Goal: Task Accomplishment & Management: Manage account settings

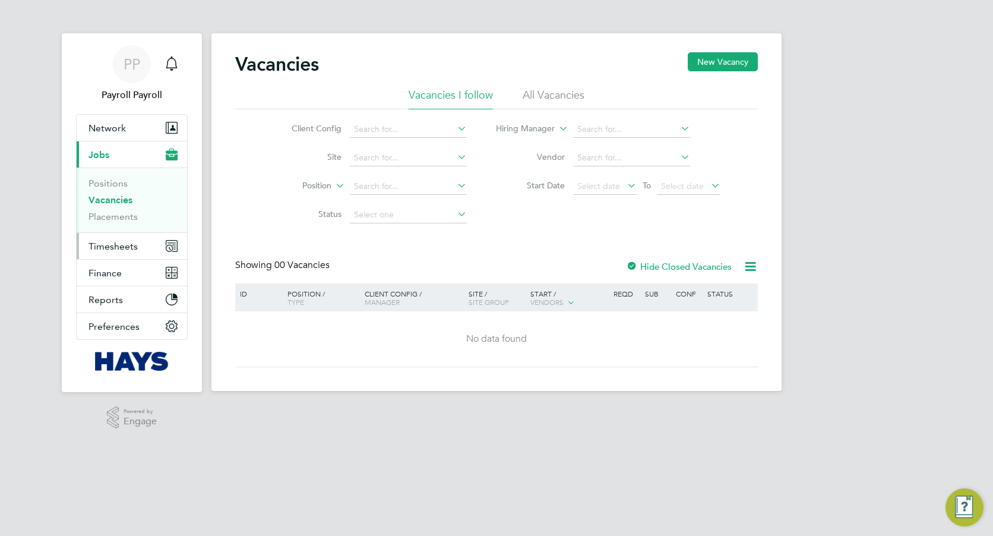
click at [119, 245] on span "Timesheets" at bounding box center [113, 246] width 49 height 11
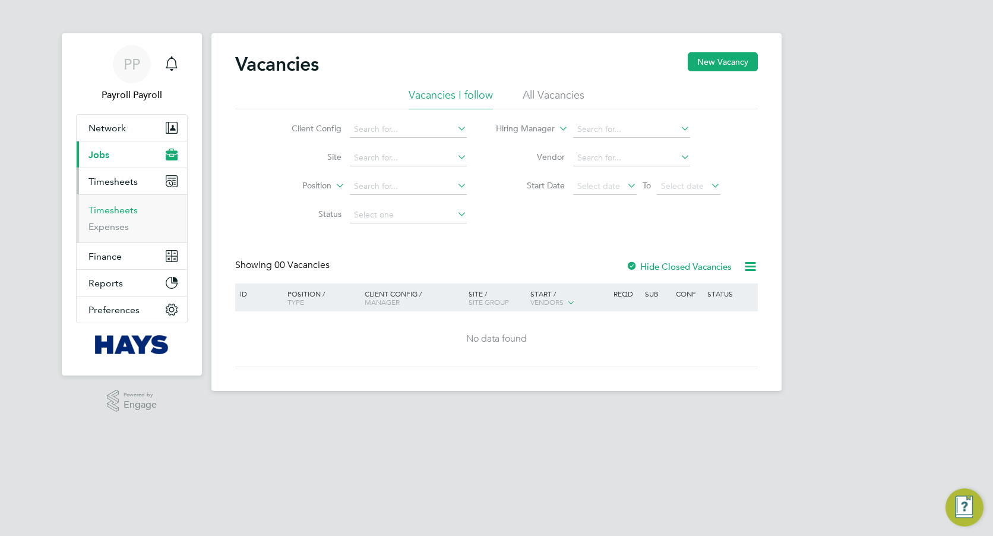
click at [124, 206] on link "Timesheets" at bounding box center [113, 209] width 49 height 11
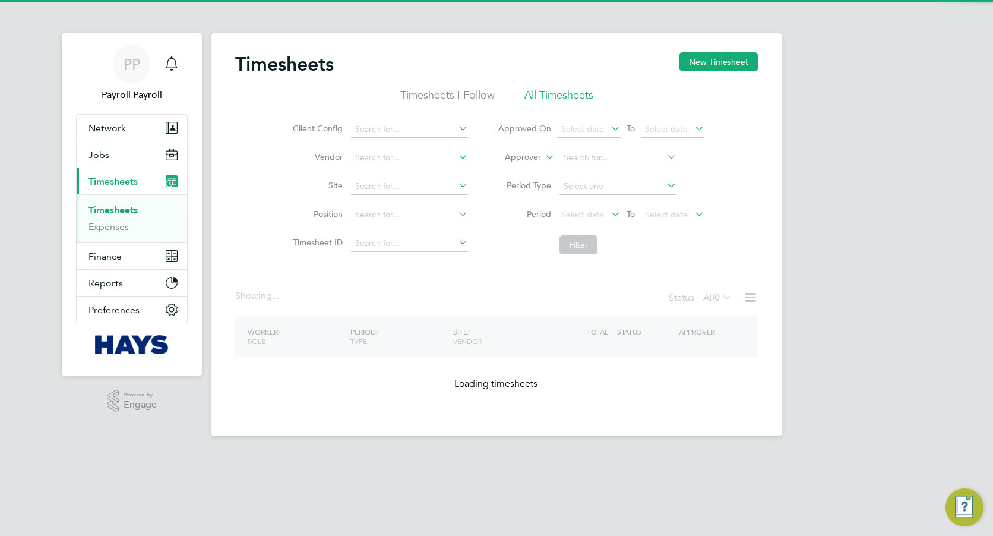
click at [543, 159] on icon at bounding box center [543, 154] width 0 height 11
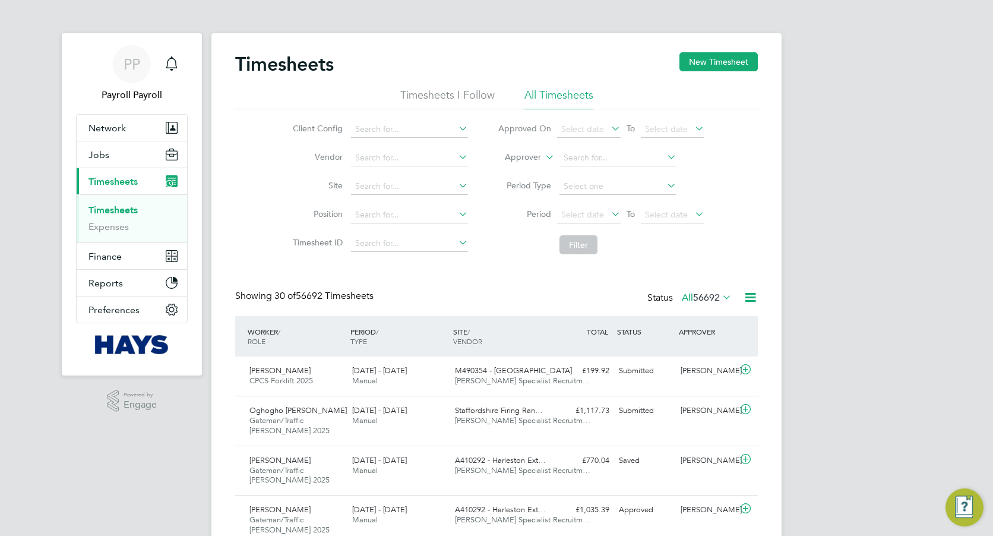
click at [541, 151] on li "Approver" at bounding box center [601, 158] width 236 height 29
click at [539, 158] on label "Approver" at bounding box center [514, 158] width 53 height 12
click at [519, 167] on li "Worker" at bounding box center [511, 170] width 59 height 15
click at [564, 155] on input at bounding box center [618, 158] width 117 height 17
paste input "Deborah Crehan"
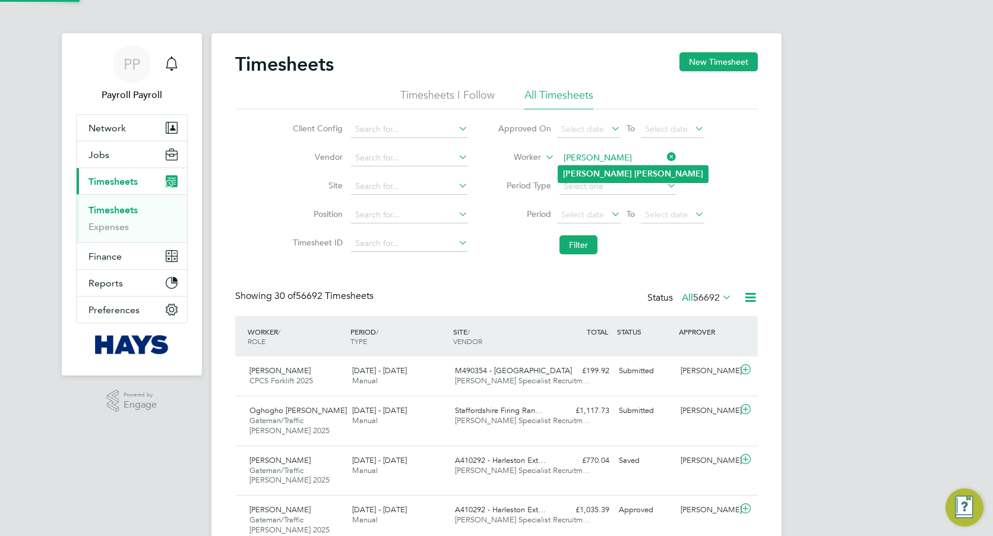
type input "Deborah Crehan"
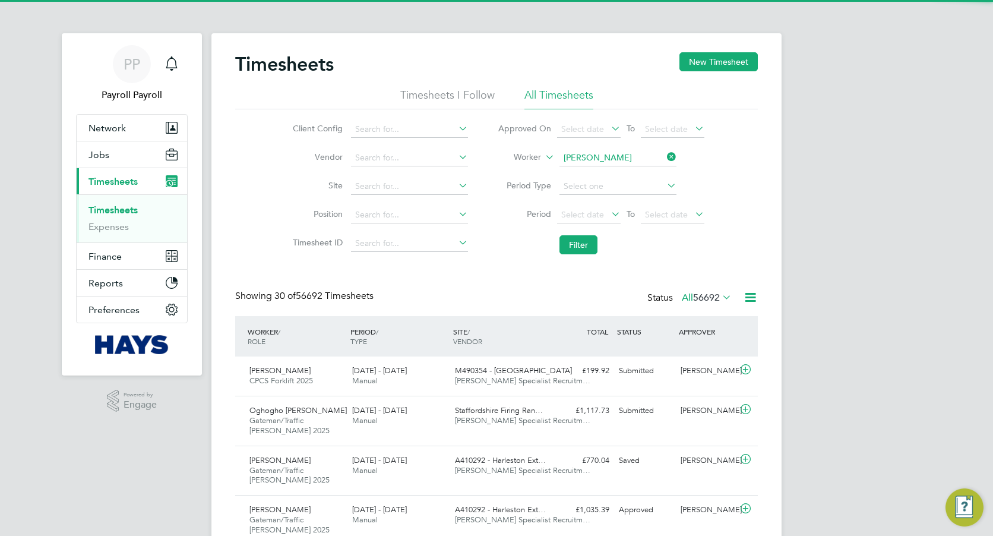
click at [635, 174] on b "Crehan" at bounding box center [669, 174] width 69 height 10
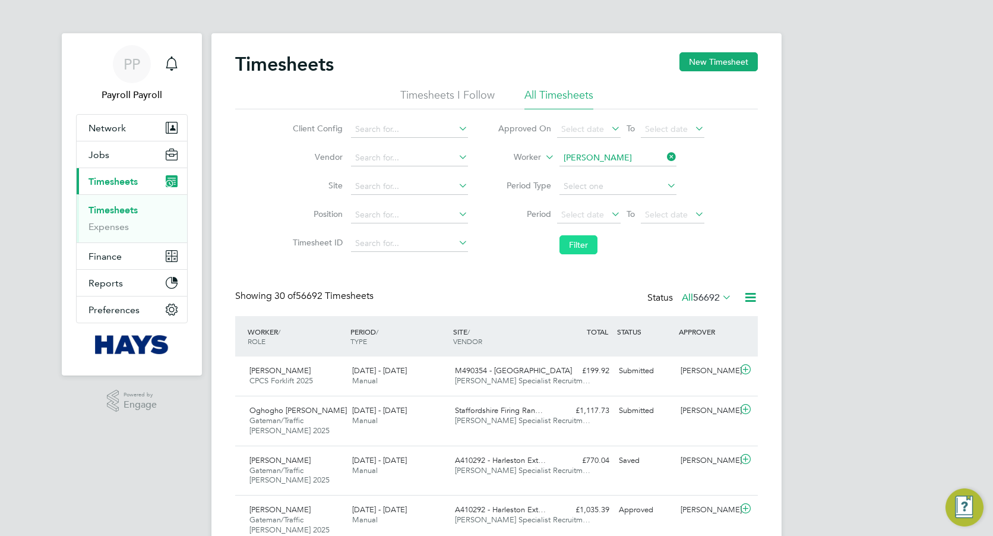
click at [582, 237] on button "Filter" at bounding box center [579, 244] width 38 height 19
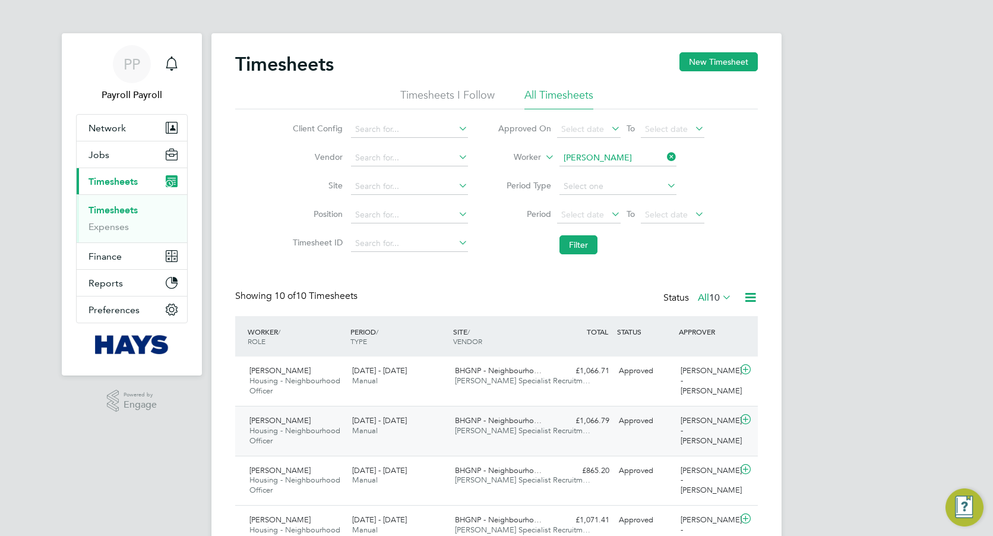
click at [454, 433] on div "BHGNP - Neighbourho… Hays Specialist Recruitm…" at bounding box center [501, 426] width 103 height 30
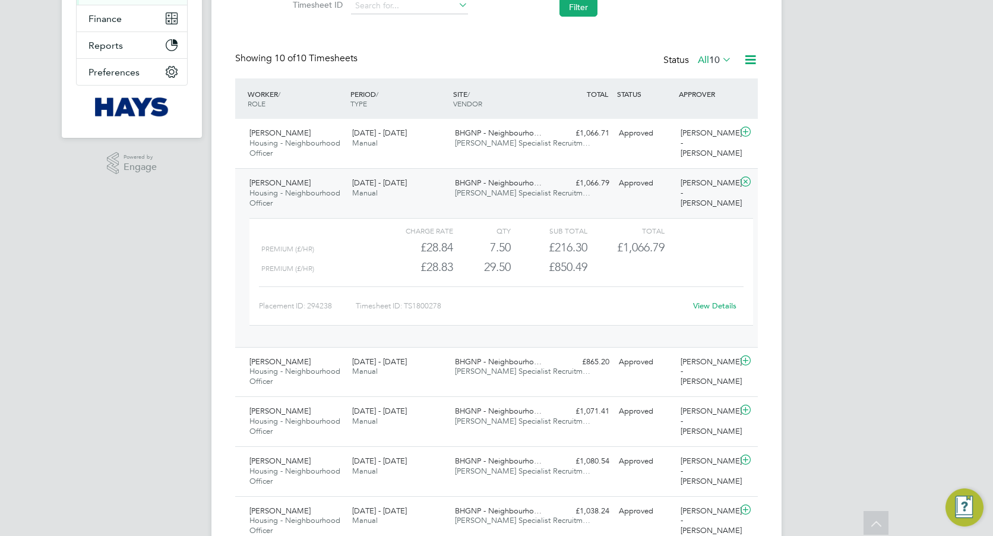
scroll to position [297, 0]
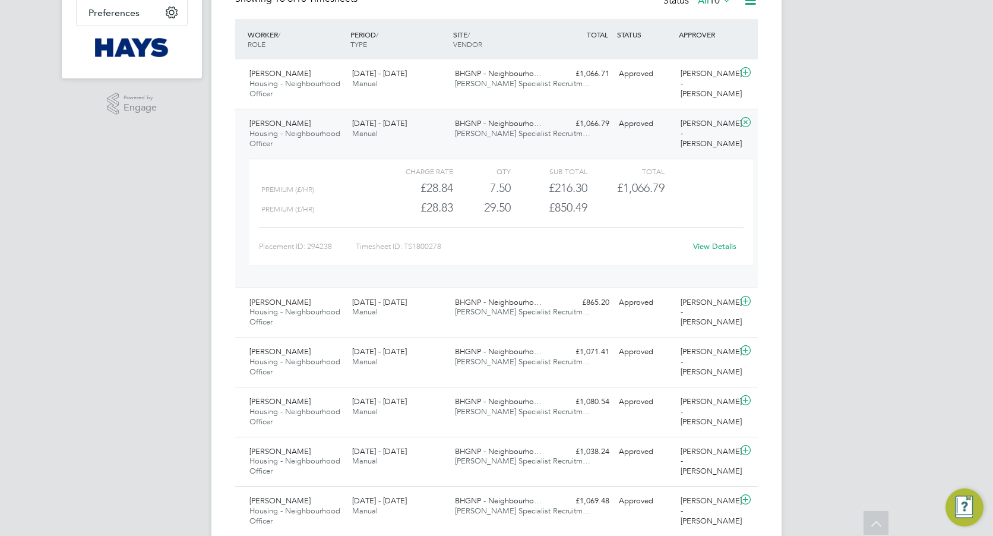
click at [701, 244] on link "View Details" at bounding box center [714, 246] width 43 height 10
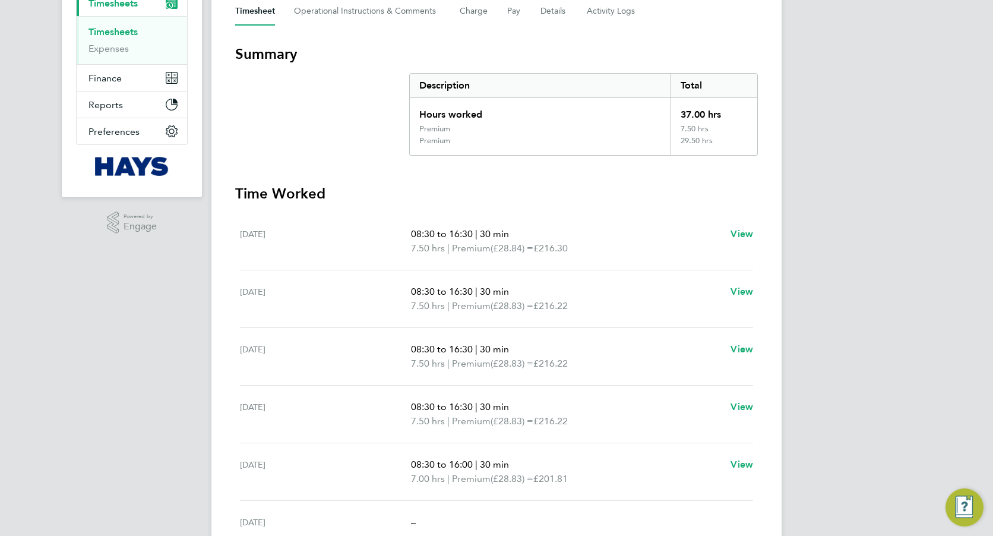
scroll to position [238, 0]
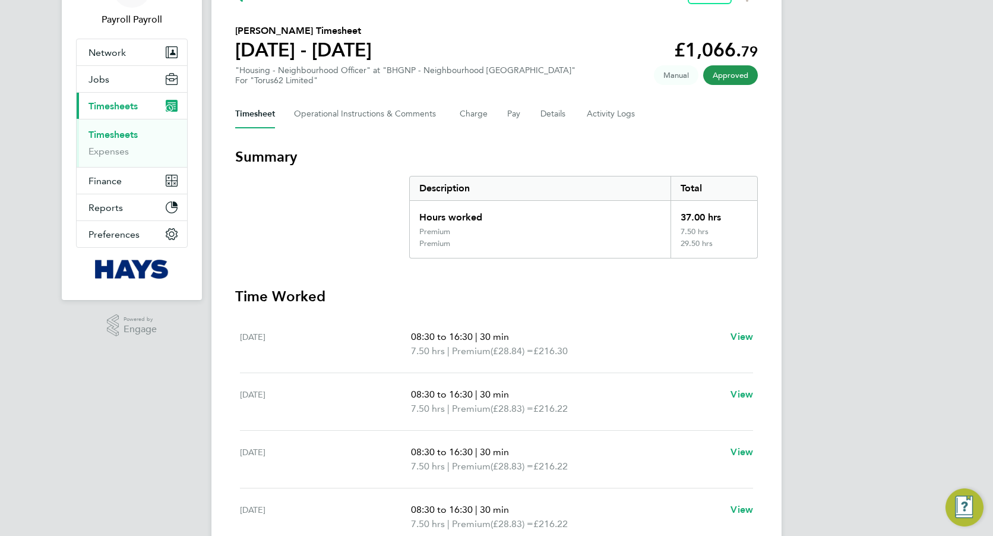
scroll to position [178, 0]
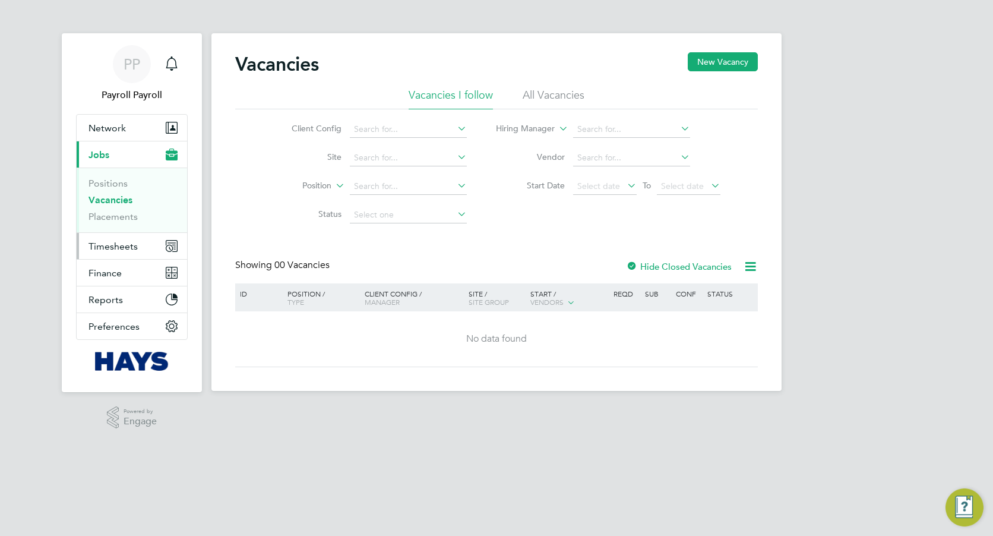
click at [114, 248] on span "Timesheets" at bounding box center [113, 246] width 49 height 11
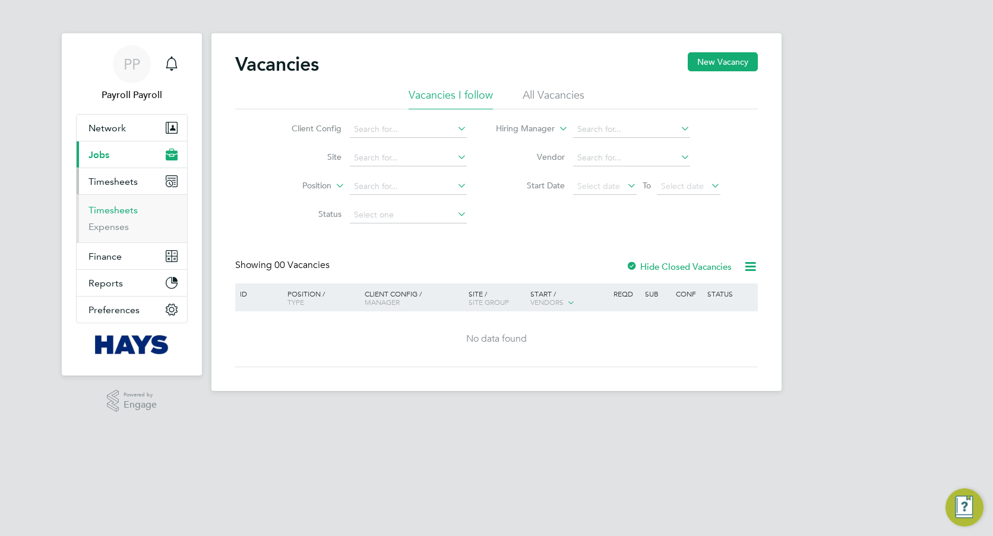
click at [126, 210] on link "Timesheets" at bounding box center [113, 209] width 49 height 11
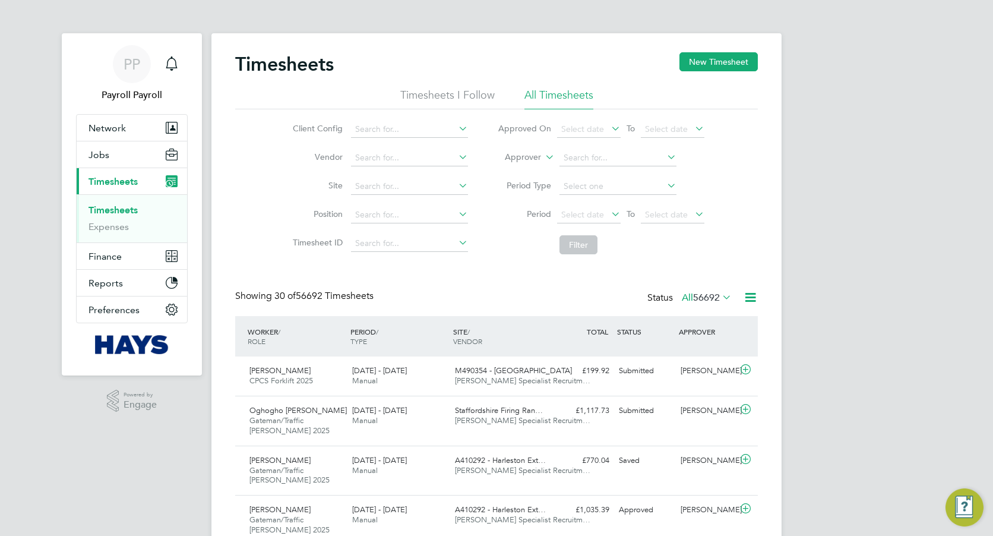
click at [534, 166] on li "Approver" at bounding box center [601, 158] width 236 height 29
click at [535, 154] on label "Approver" at bounding box center [514, 158] width 53 height 12
click at [516, 172] on li "Worker" at bounding box center [511, 170] width 59 height 15
click at [608, 158] on input at bounding box center [618, 158] width 117 height 17
paste input "Andrea Scibisz"
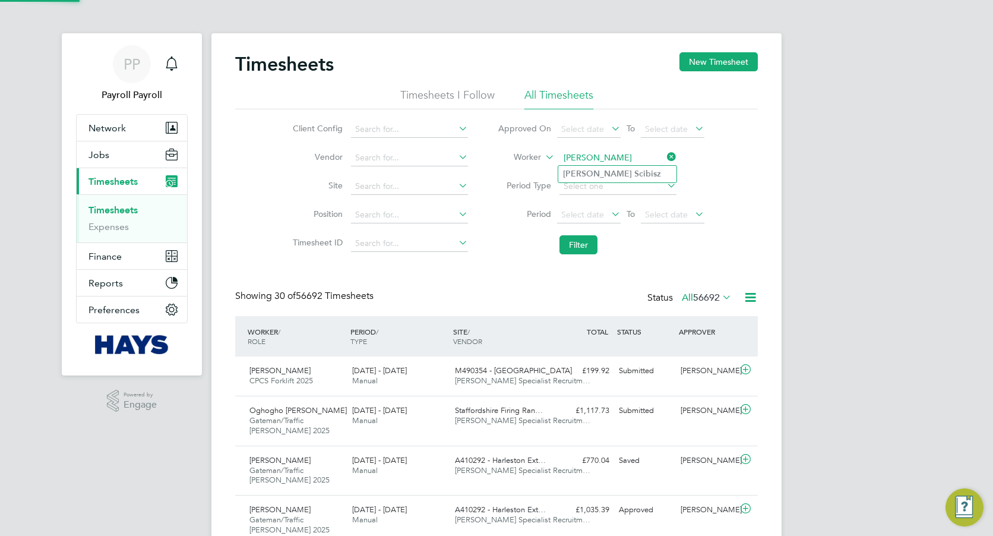
type input "Andrea Scibisz"
click at [635, 171] on b "Scibisz" at bounding box center [648, 174] width 27 height 10
click at [576, 244] on button "Filter" at bounding box center [579, 244] width 38 height 19
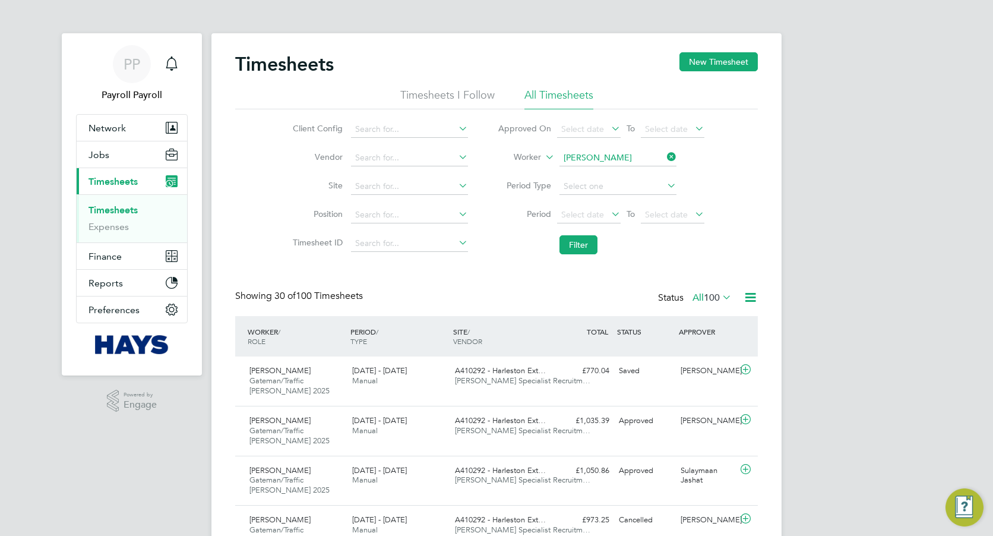
scroll to position [40, 103]
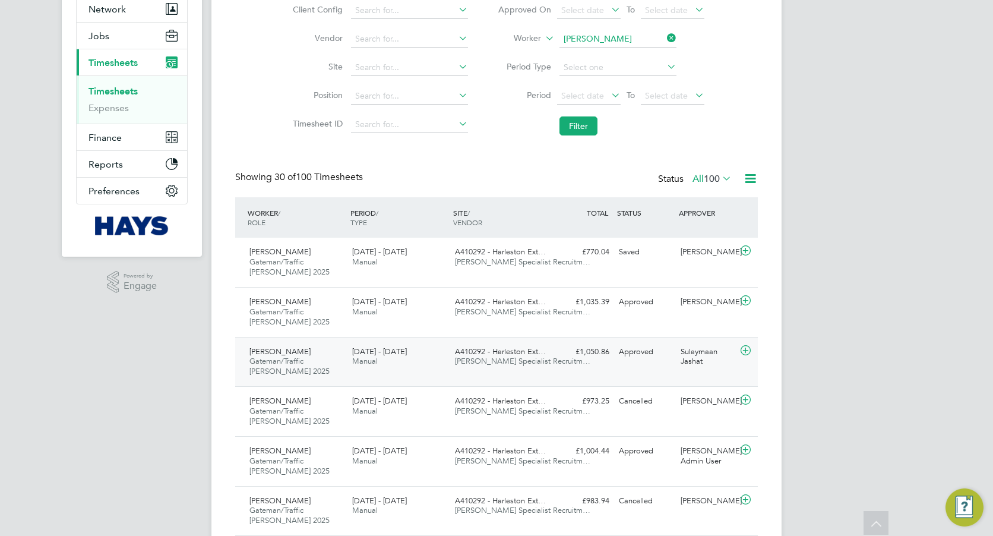
click at [381, 359] on div "9 - 15 Aug 2025 Manual" at bounding box center [399, 357] width 103 height 30
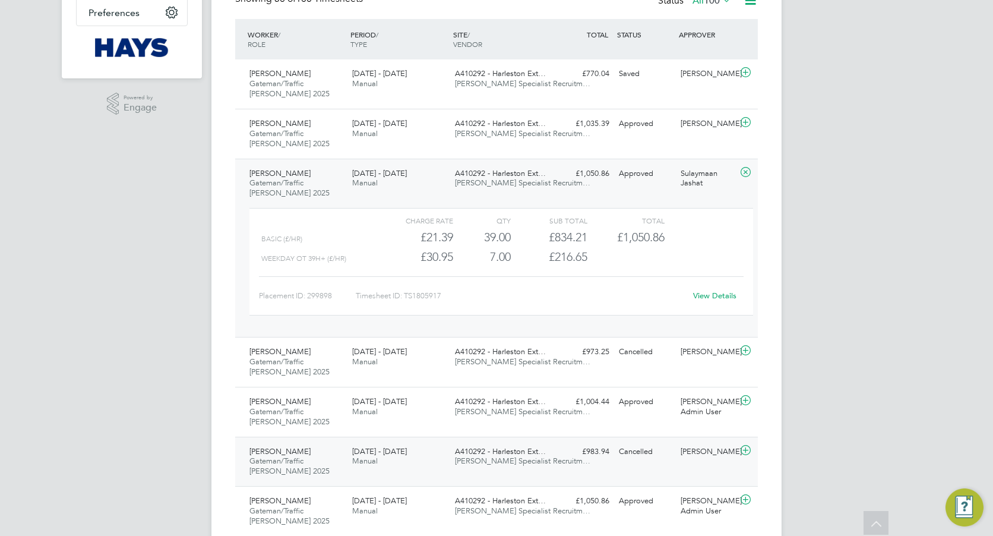
click at [431, 444] on div "9 - 15 Aug 2025 Manual" at bounding box center [399, 457] width 103 height 30
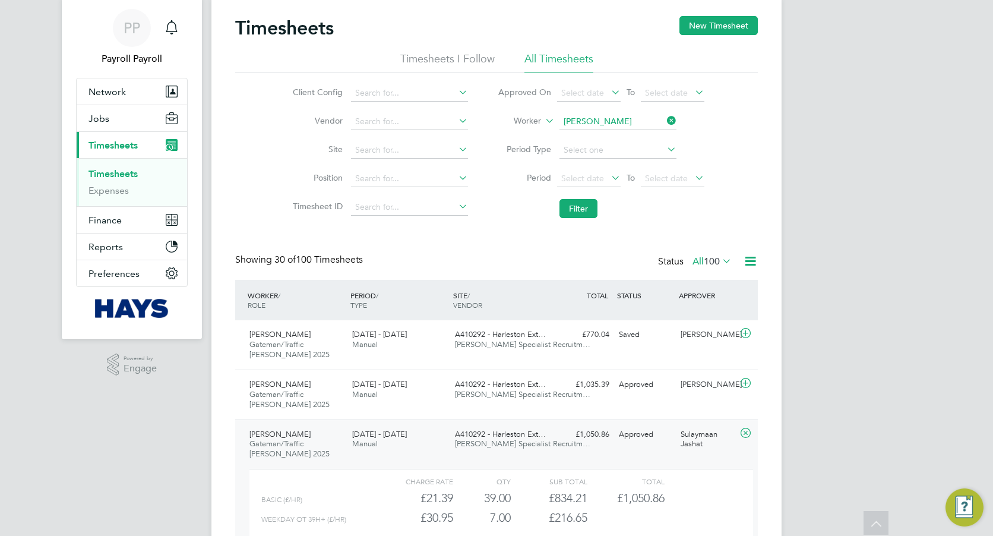
scroll to position [0, 0]
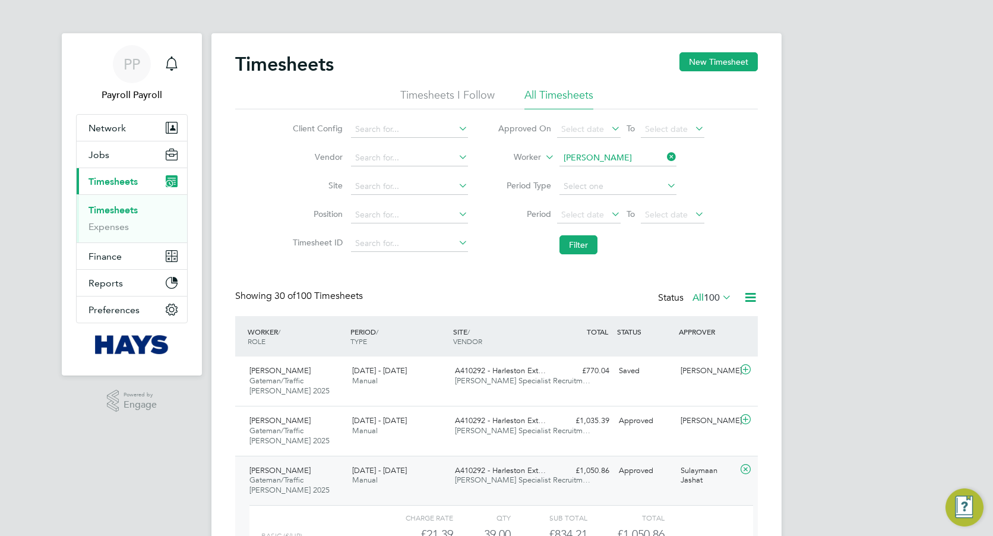
click at [665, 157] on icon at bounding box center [665, 157] width 0 height 17
click at [629, 157] on input at bounding box center [618, 158] width 117 height 17
paste input "James Mcmanus"
type input "James Mcmanus"
click at [635, 177] on b "Mcmanus" at bounding box center [669, 174] width 69 height 10
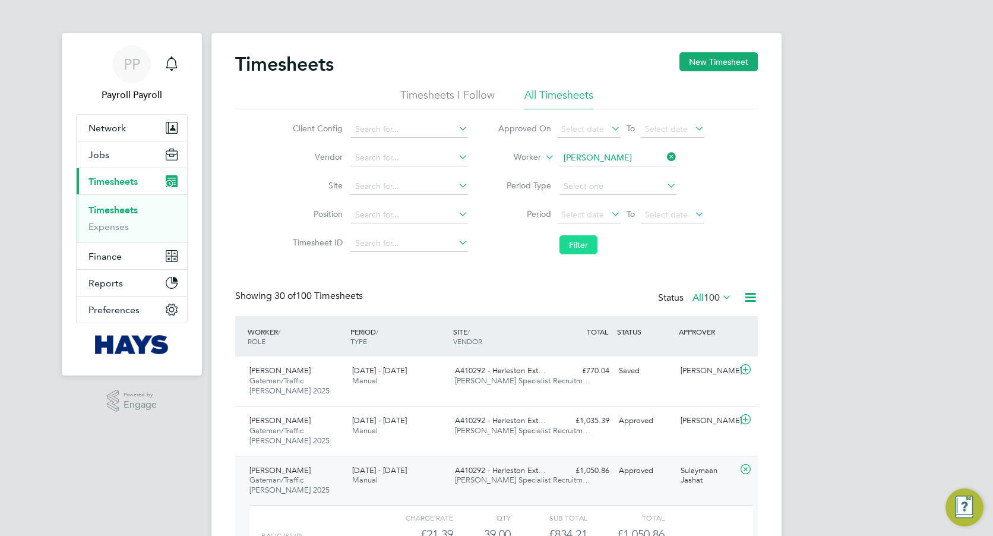
click at [591, 245] on button "Filter" at bounding box center [579, 244] width 38 height 19
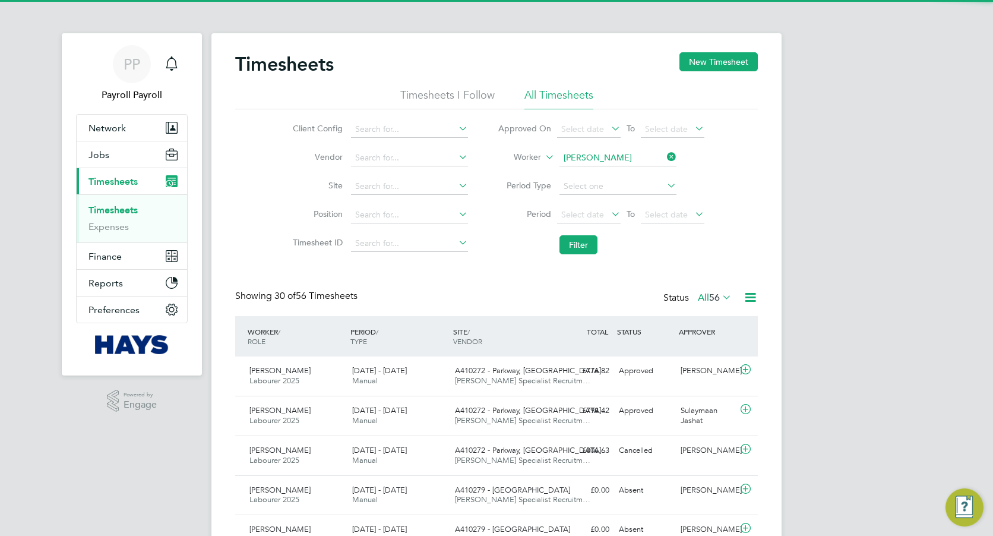
scroll to position [30, 103]
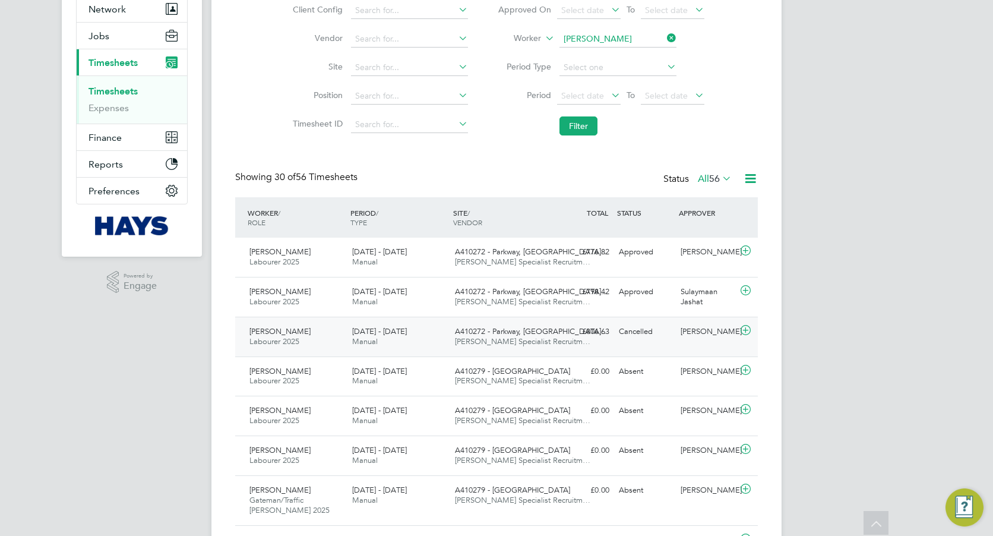
click at [433, 330] on div "9 - 15 Aug 2025 Manual" at bounding box center [399, 337] width 103 height 30
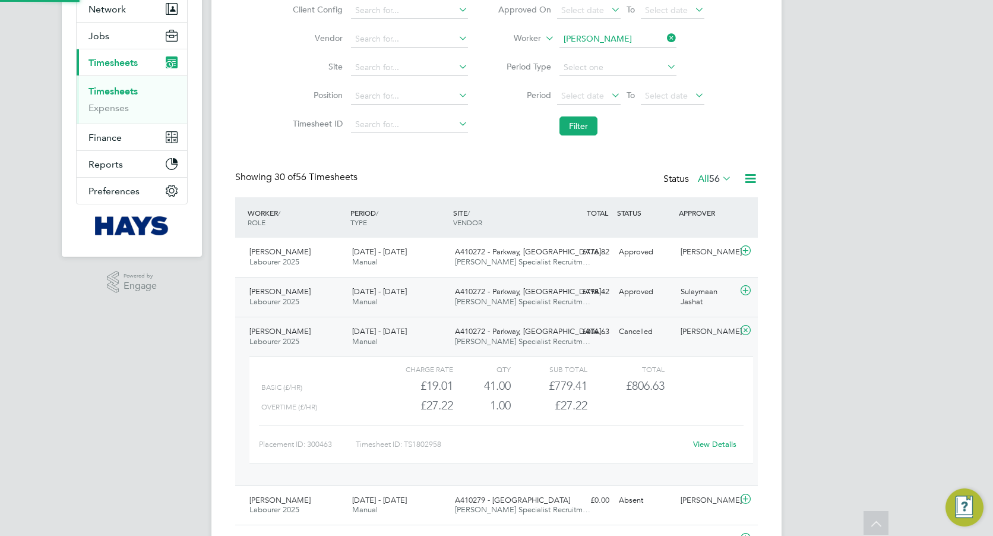
click at [498, 288] on span "A410272 - Parkway, Kin…" at bounding box center [532, 291] width 154 height 10
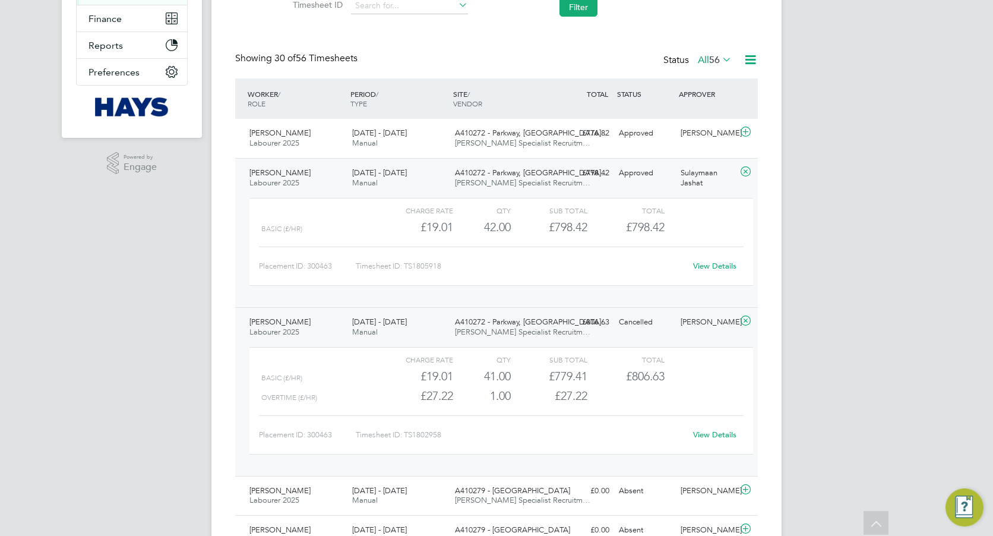
click at [700, 266] on link "View Details" at bounding box center [714, 266] width 43 height 10
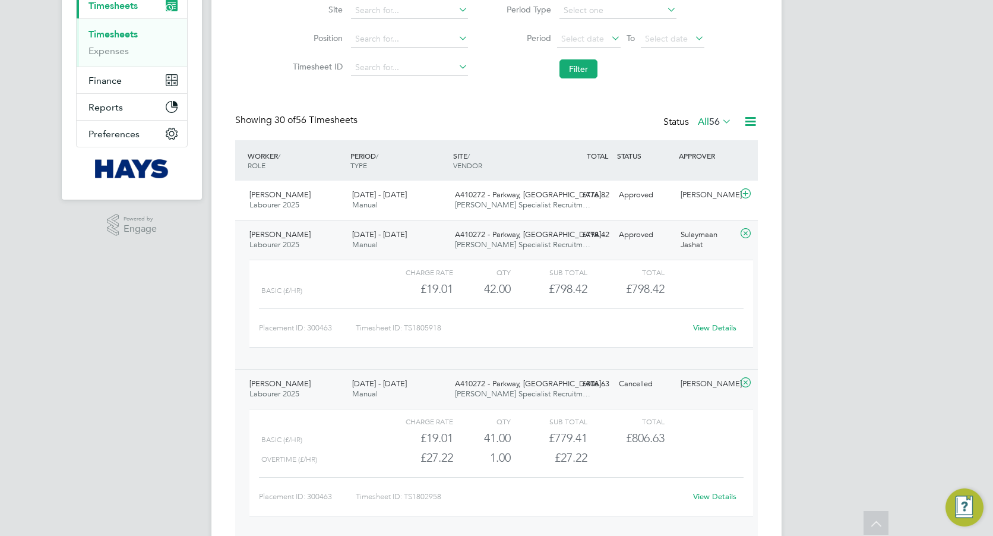
scroll to position [119, 0]
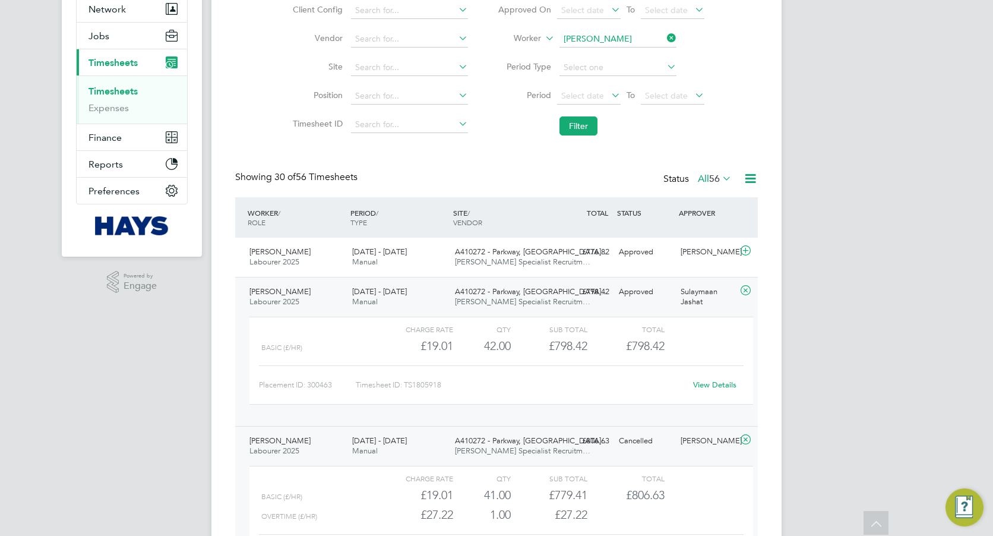
click at [665, 36] on icon at bounding box center [665, 38] width 0 height 17
click at [616, 40] on input at bounding box center [618, 39] width 117 height 17
paste input "John Lincoln"
type input "John Lincoln"
click at [635, 54] on b "Lincoln" at bounding box center [649, 56] width 28 height 10
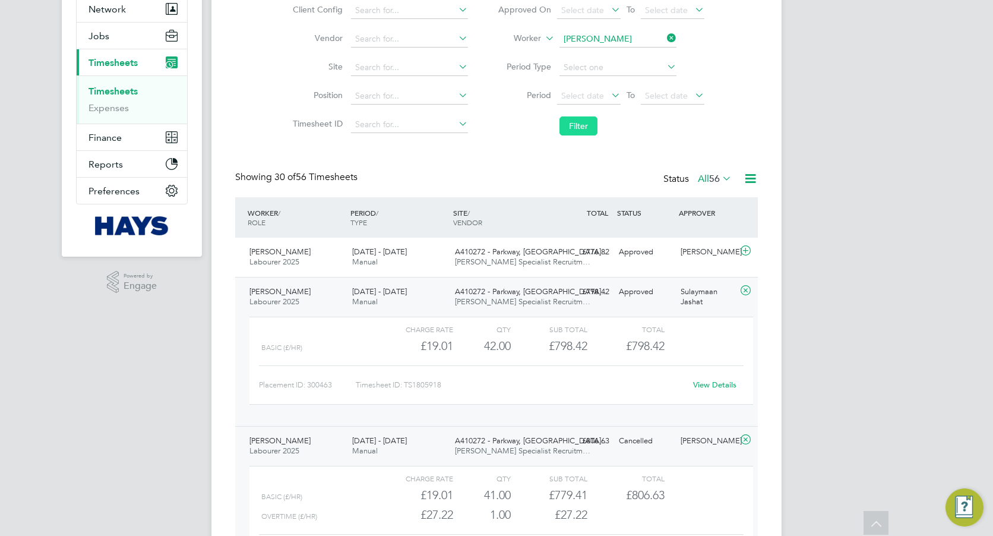
click at [574, 124] on button "Filter" at bounding box center [579, 125] width 38 height 19
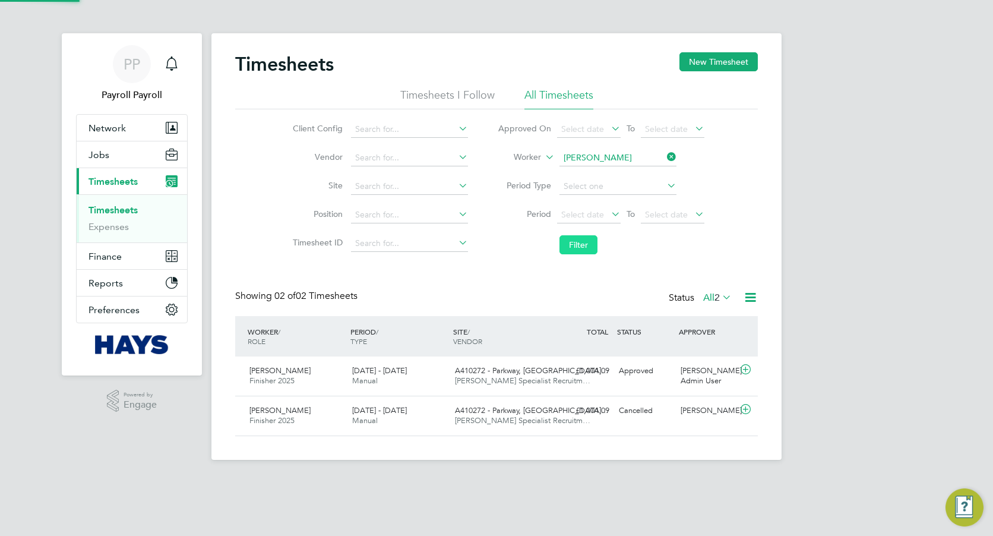
scroll to position [30, 103]
click at [374, 442] on div "Timesheets New Timesheet Timesheets I Follow All Timesheets Client Config Vendo…" at bounding box center [497, 246] width 570 height 427
click at [383, 421] on div "9 - 15 Aug 2025 Manual" at bounding box center [399, 416] width 103 height 30
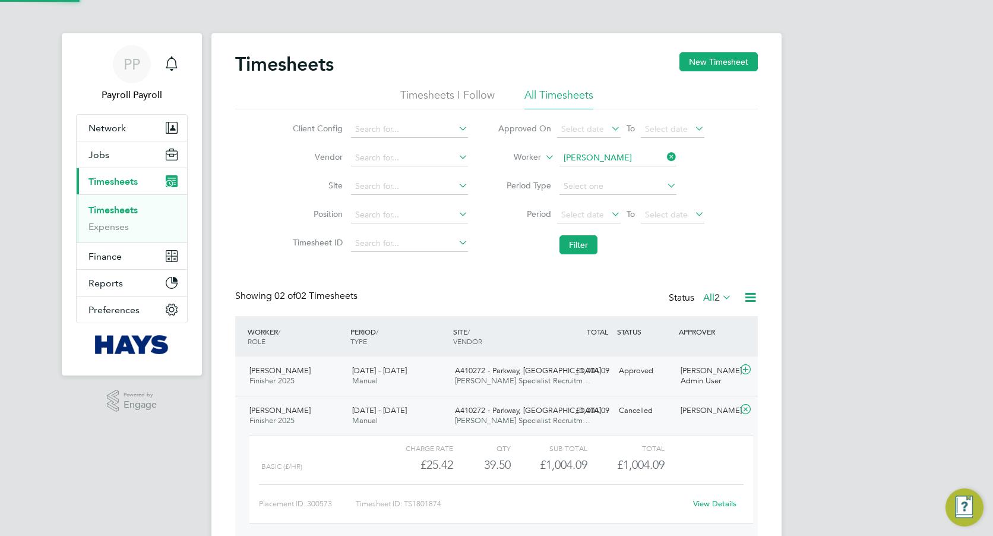
scroll to position [20, 116]
click at [431, 377] on div "9 - 15 Aug 2025 Manual" at bounding box center [399, 376] width 103 height 30
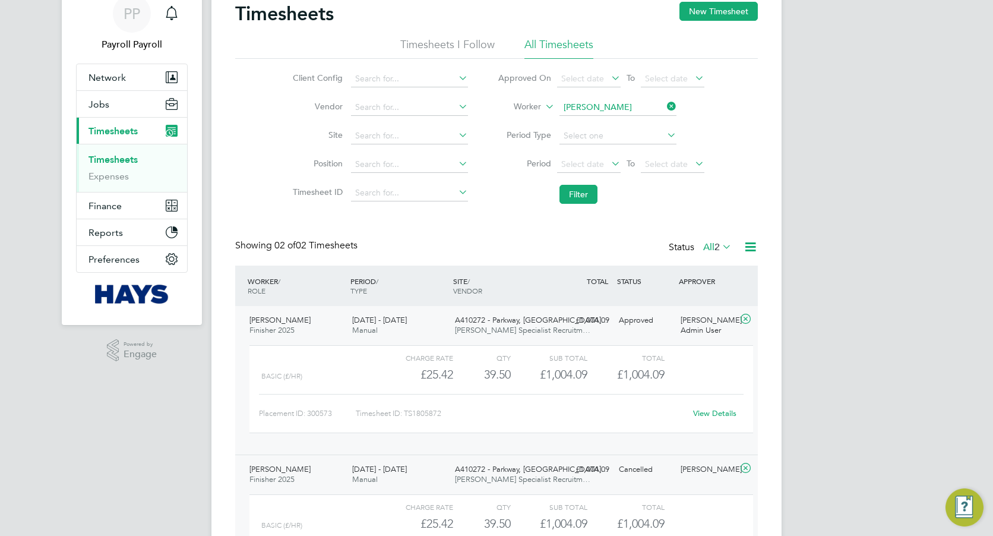
scroll to position [119, 0]
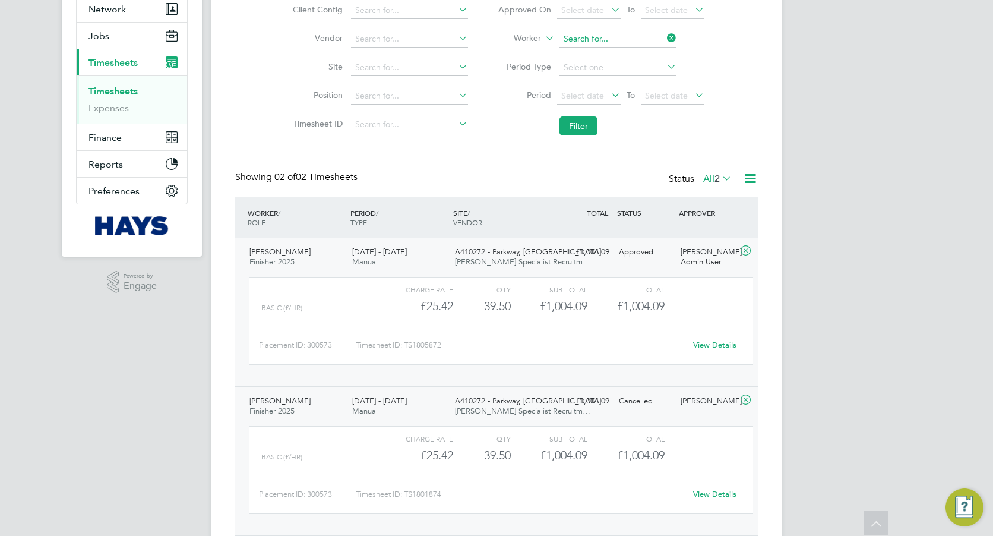
click at [629, 42] on input at bounding box center [618, 39] width 117 height 17
paste input "Clifford Burbage"
type input "Clifford Burbage"
click at [635, 52] on b "Burbage" at bounding box center [669, 56] width 69 height 10
click at [584, 123] on button "Filter" at bounding box center [579, 125] width 38 height 19
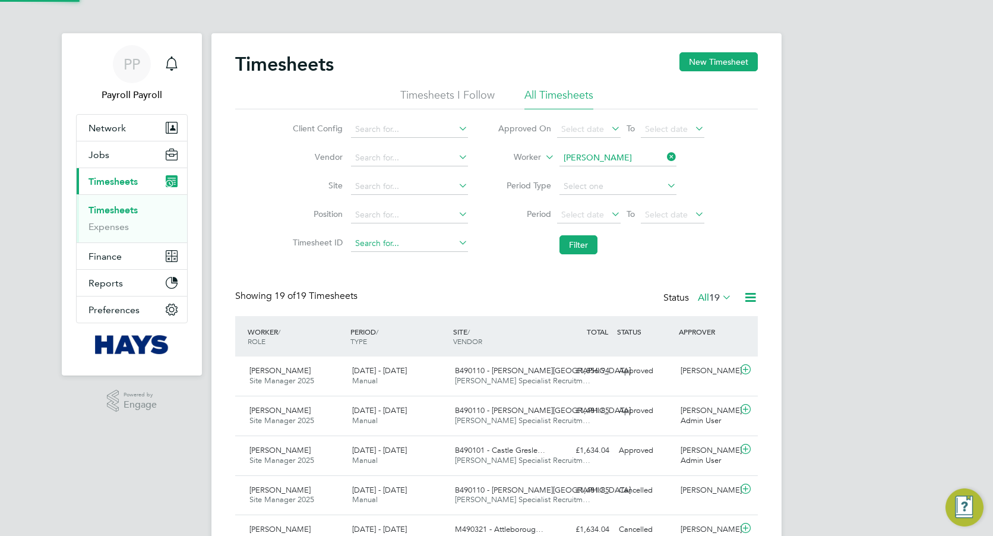
scroll to position [6, 6]
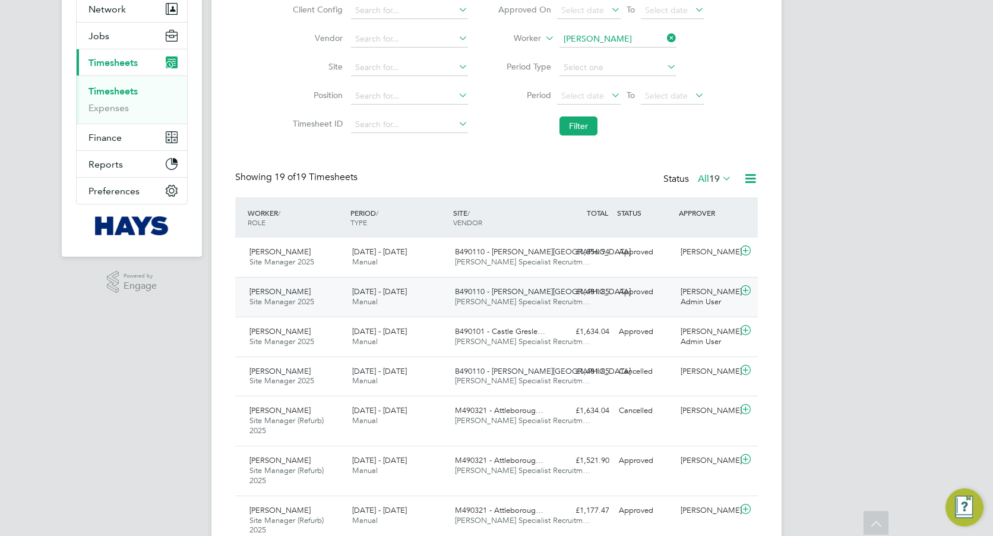
click at [406, 306] on div "9 - 15 Aug 2025 Manual" at bounding box center [399, 297] width 103 height 30
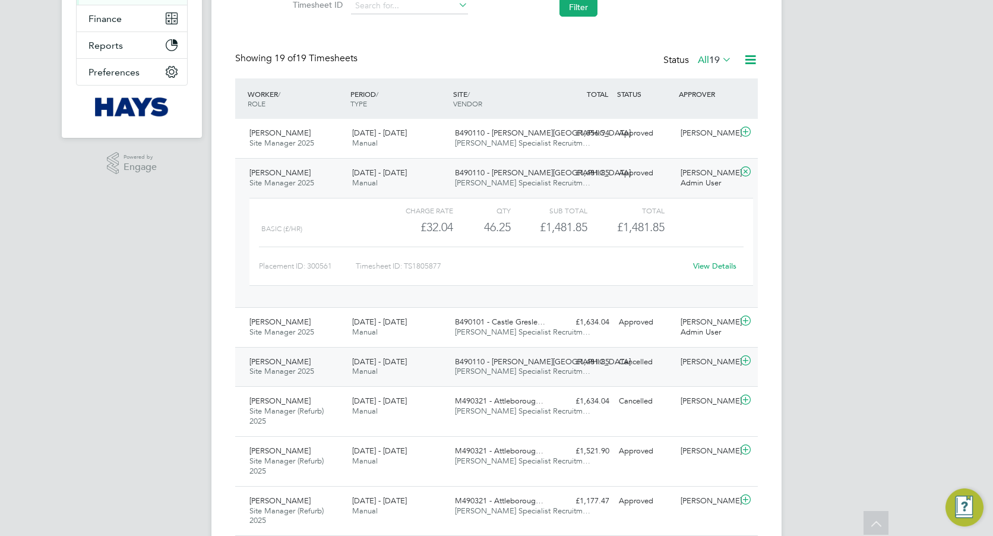
click at [389, 373] on div "9 - 15 Aug 2025 Manual" at bounding box center [399, 367] width 103 height 30
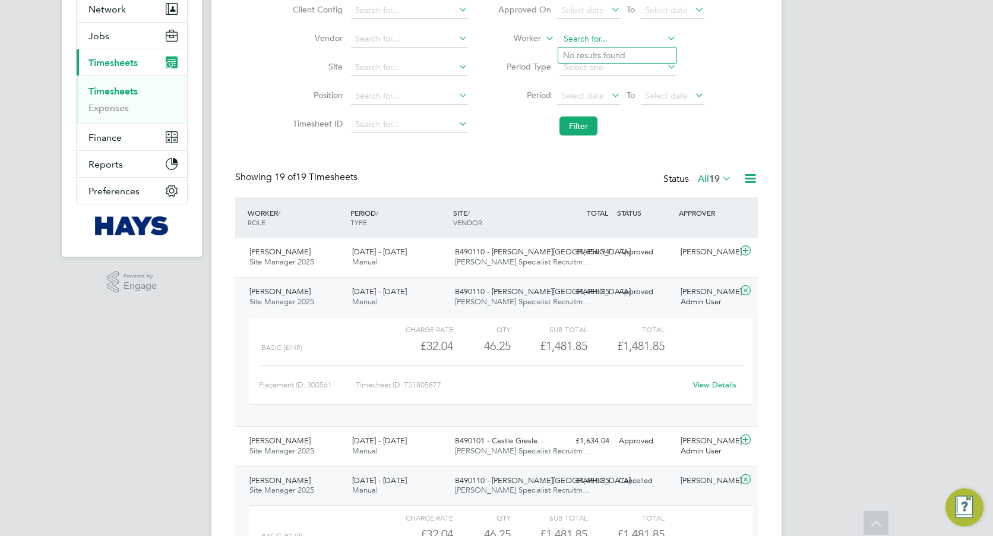
click at [633, 40] on input at bounding box center [618, 39] width 117 height 17
paste input "Liam Coleman"
type input "Liam Coleman"
click at [635, 51] on b "Coleman" at bounding box center [669, 56] width 69 height 10
click at [580, 125] on button "Filter" at bounding box center [579, 125] width 38 height 19
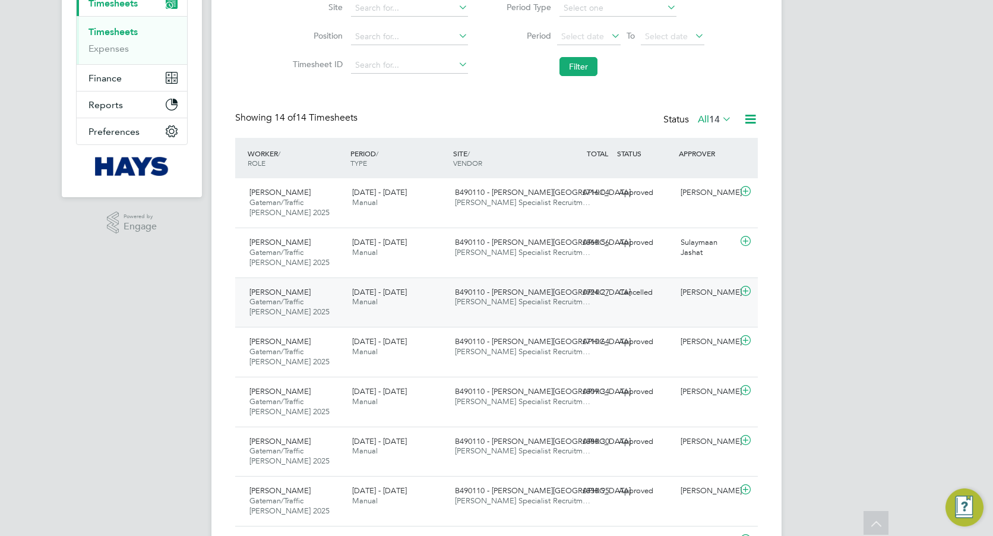
click at [422, 288] on div "9 - 15 Aug 2025 Manual" at bounding box center [399, 298] width 103 height 30
click at [408, 291] on div "9 - 15 Aug 2025 Manual" at bounding box center [399, 298] width 103 height 30
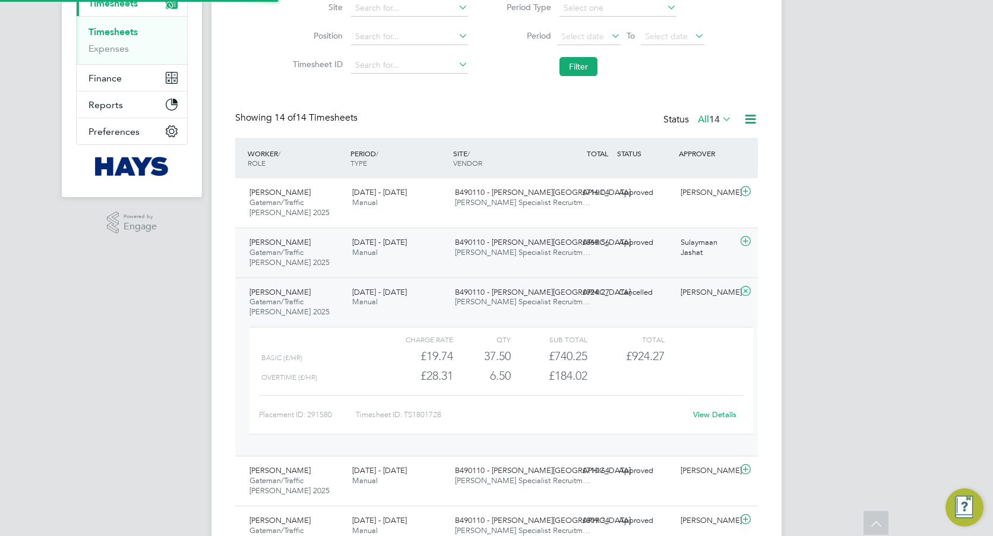
click at [447, 263] on div "Liam Coleman Gateman/Traffic Marshall 2025 9 - 15 Aug 2025 9 - 15 Aug 2025 Manu…" at bounding box center [496, 253] width 523 height 50
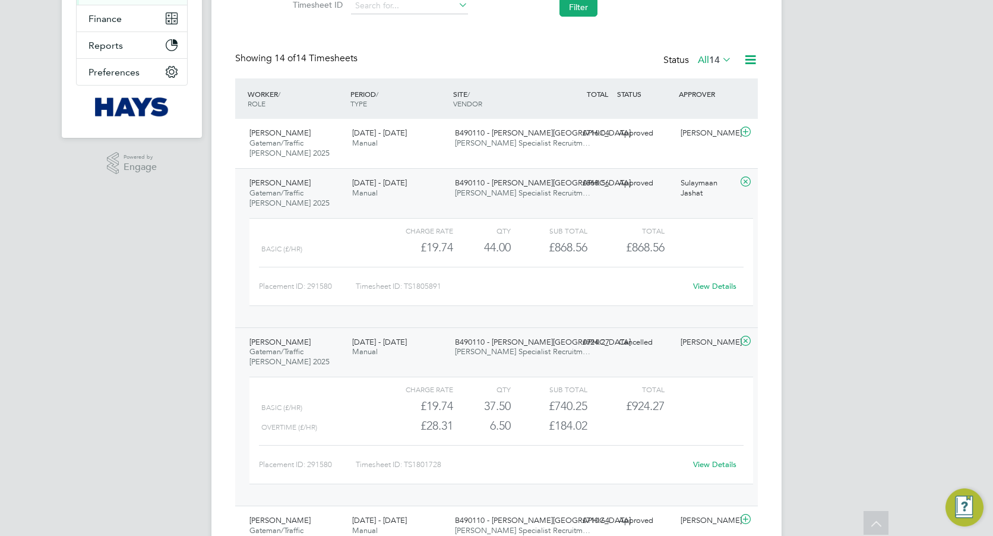
click at [719, 282] on link "View Details" at bounding box center [714, 286] width 43 height 10
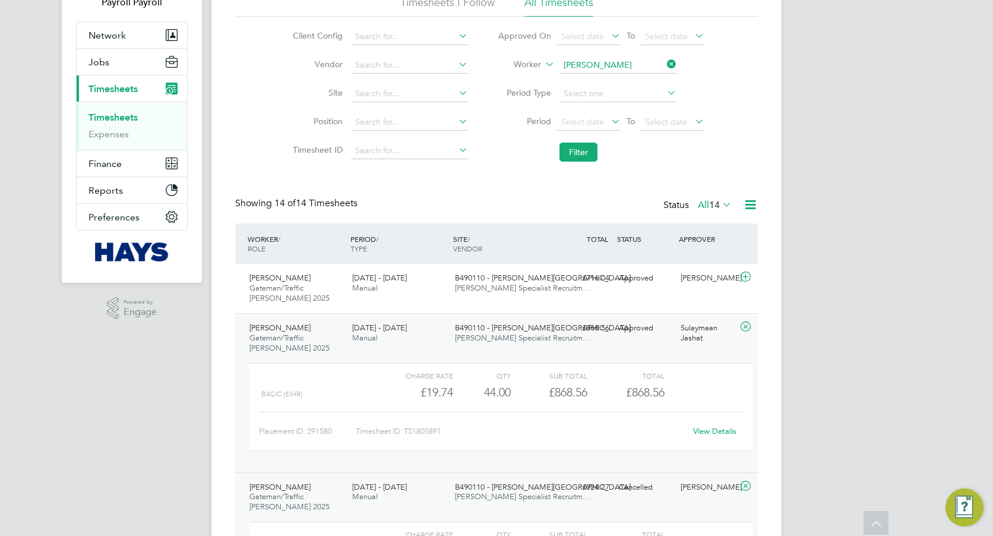
scroll to position [59, 0]
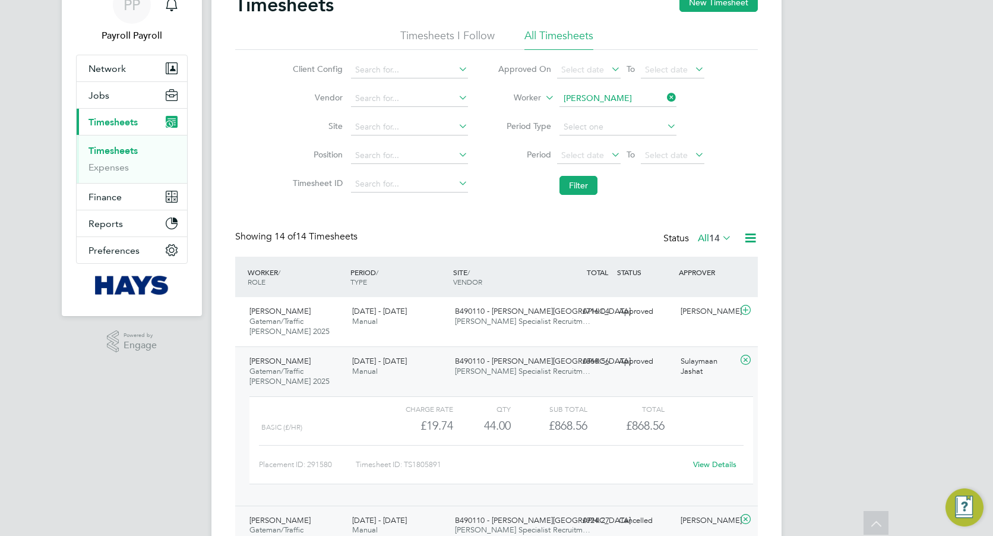
click at [623, 86] on li "Worker Liam Coleman" at bounding box center [601, 98] width 236 height 29
click at [625, 102] on input at bounding box center [618, 98] width 117 height 17
paste input "Lucian Bale"
type input "Lucian Bale"
click at [635, 115] on b "Bale" at bounding box center [643, 115] width 17 height 10
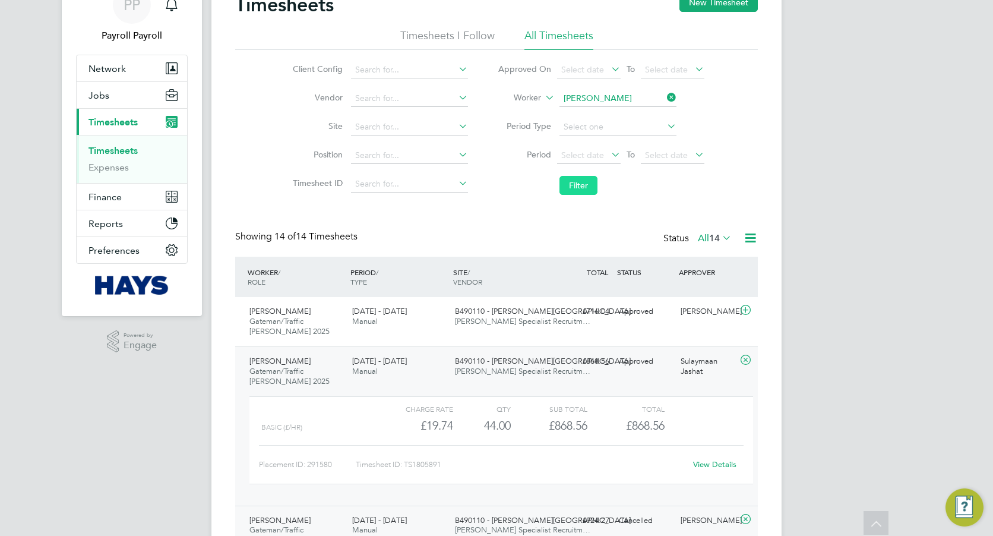
click at [585, 180] on button "Filter" at bounding box center [579, 185] width 38 height 19
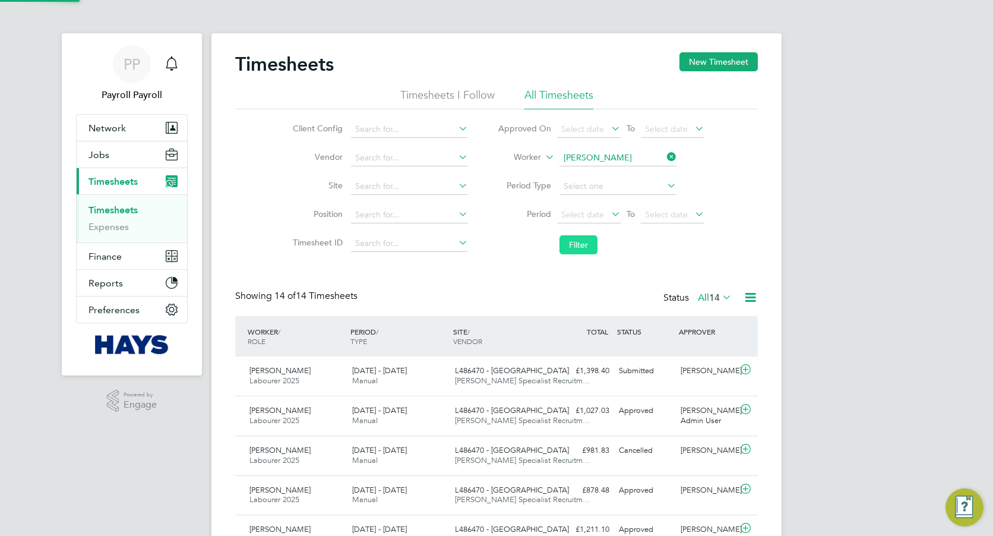
scroll to position [6, 6]
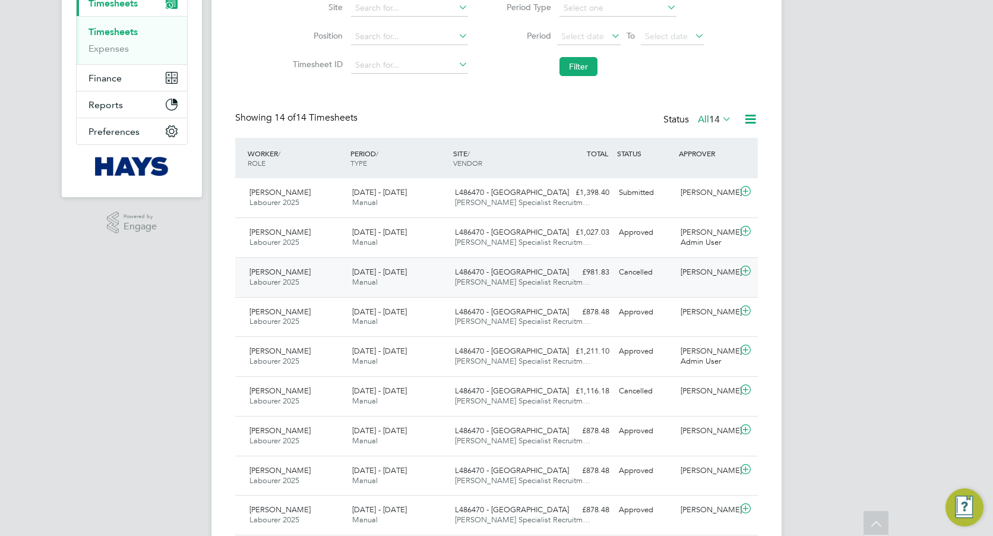
click at [351, 273] on div "9 - 15 Aug 2025 Manual" at bounding box center [399, 278] width 103 height 30
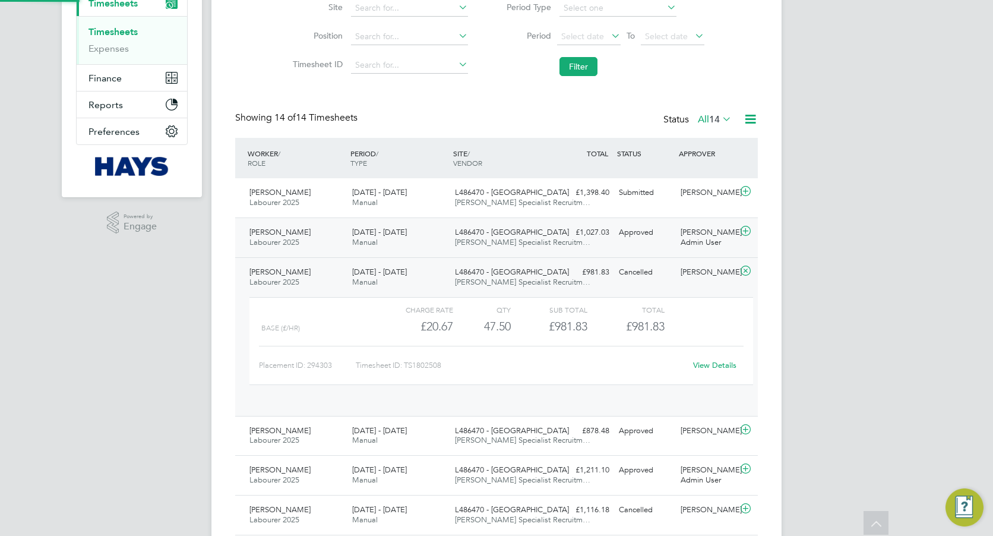
click at [394, 242] on div "9 - 15 Aug 2025 Manual" at bounding box center [399, 238] width 103 height 30
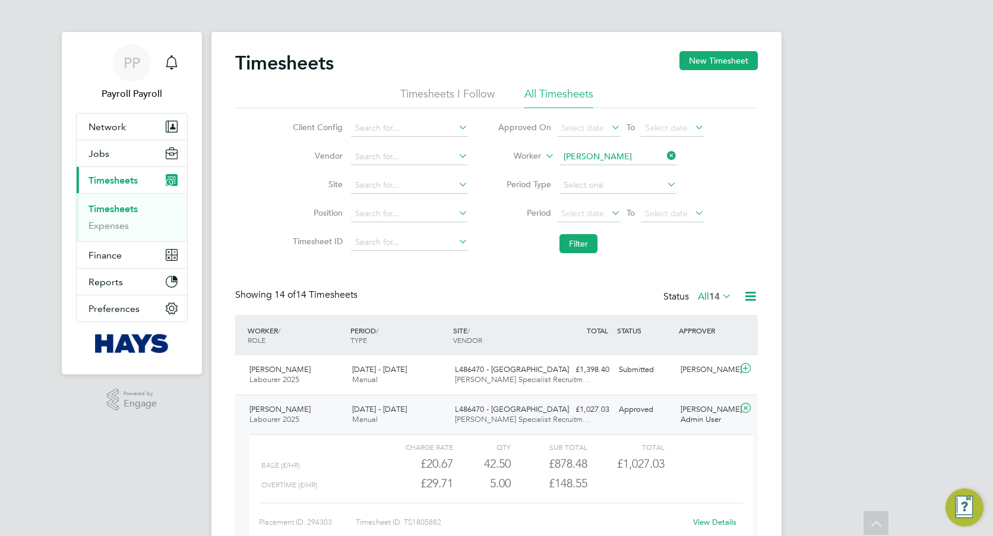
scroll to position [0, 0]
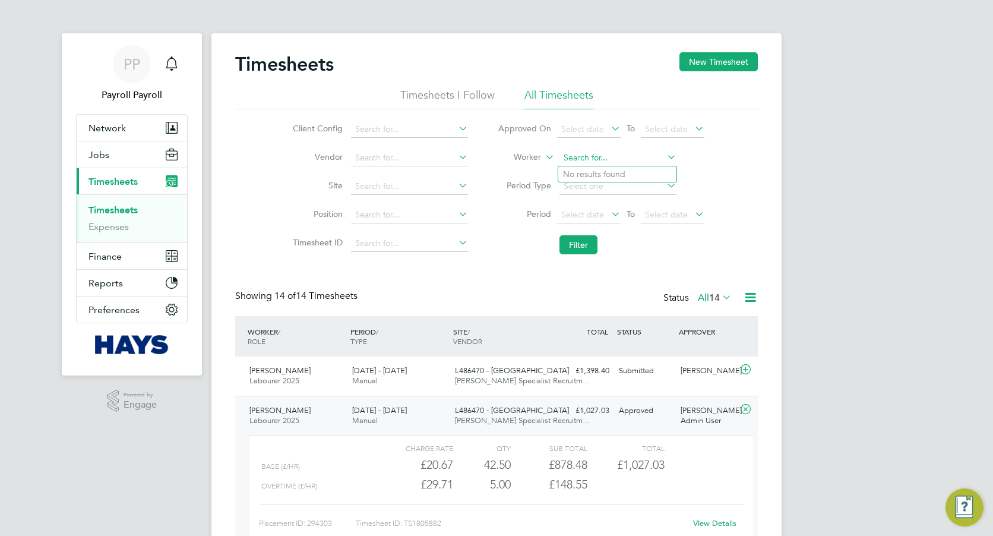
click at [619, 157] on input at bounding box center [618, 158] width 117 height 17
paste input "James Kilpatrick"
type input "James Kilpatrick"
click at [635, 176] on b "Kilpatrick" at bounding box center [669, 174] width 69 height 10
click at [586, 249] on button "Filter" at bounding box center [579, 244] width 38 height 19
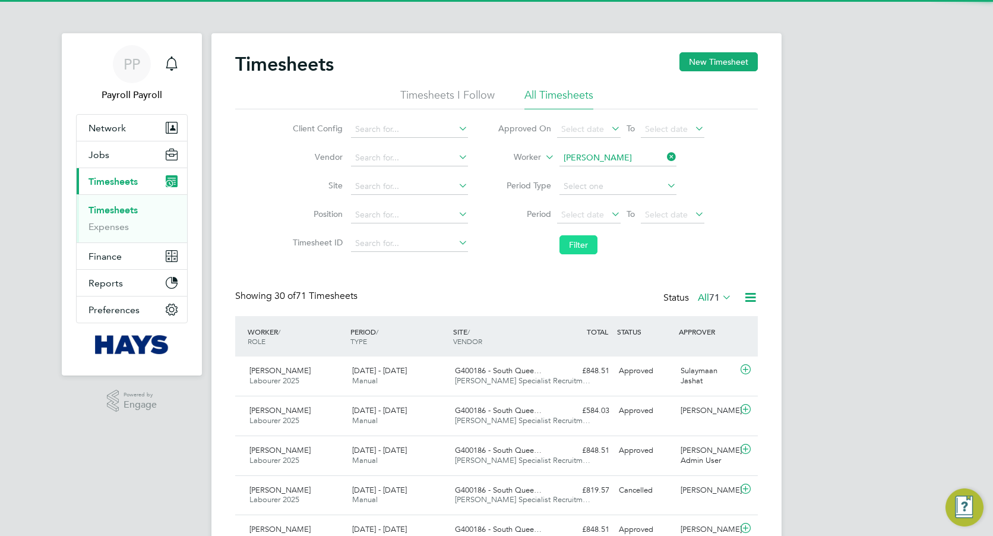
scroll to position [30, 103]
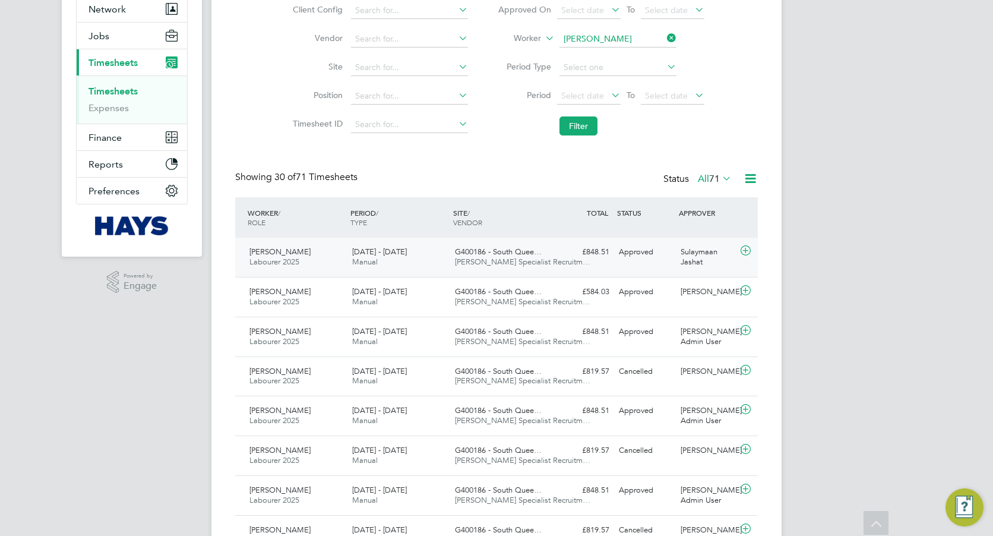
click at [384, 247] on div "9 - 15 Aug 2025 Manual" at bounding box center [399, 257] width 103 height 30
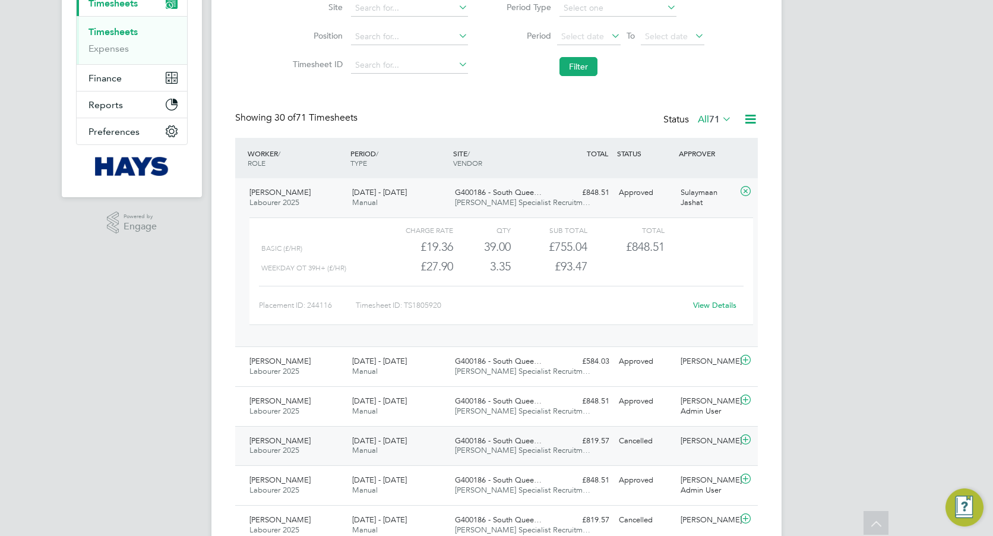
click at [389, 441] on span "9 - 15 Aug 2025" at bounding box center [379, 440] width 55 height 10
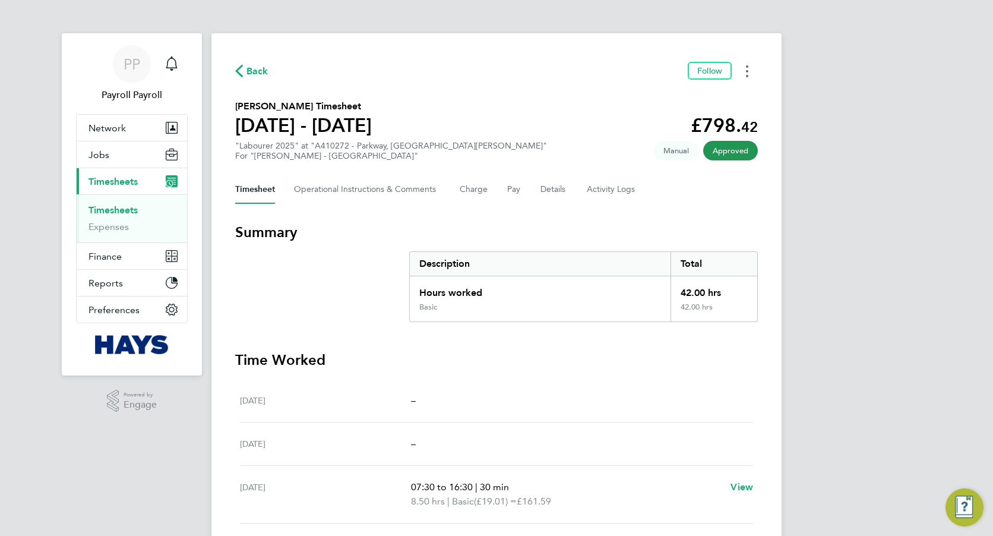
click at [744, 77] on button "Timesheets Menu" at bounding box center [747, 71] width 21 height 18
click at [690, 97] on link "Download timesheet" at bounding box center [687, 98] width 143 height 24
click at [752, 65] on button "Timesheets Menu" at bounding box center [747, 71] width 21 height 18
click at [654, 100] on link "Download timesheet" at bounding box center [687, 98] width 143 height 24
